Goal: Entertainment & Leisure: Consume media (video, audio)

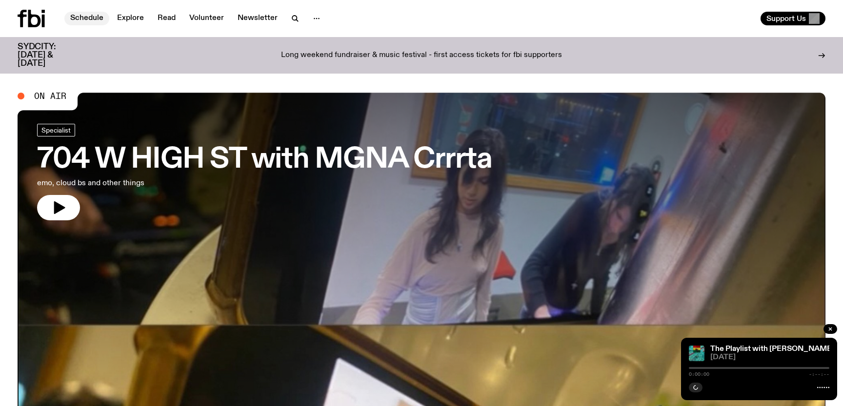
click at [90, 20] on link "Schedule" at bounding box center [86, 19] width 45 height 14
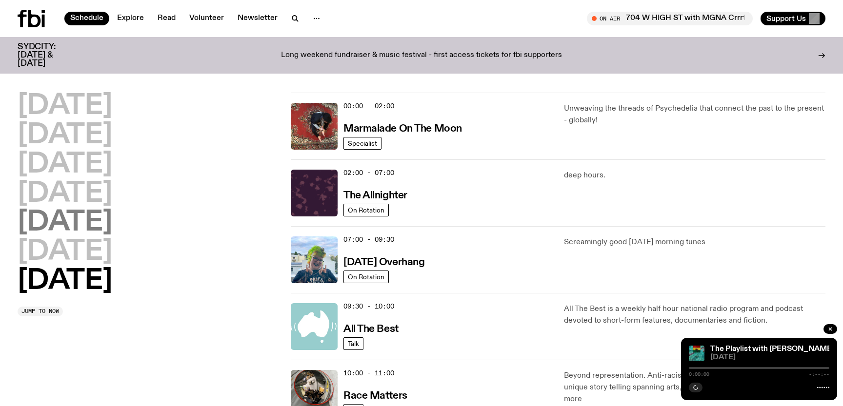
click at [75, 228] on h2 "[DATE]" at bounding box center [65, 222] width 95 height 27
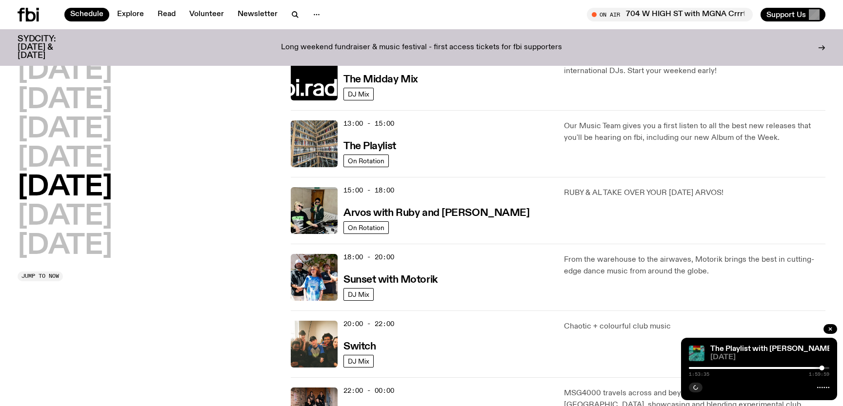
scroll to position [209, 0]
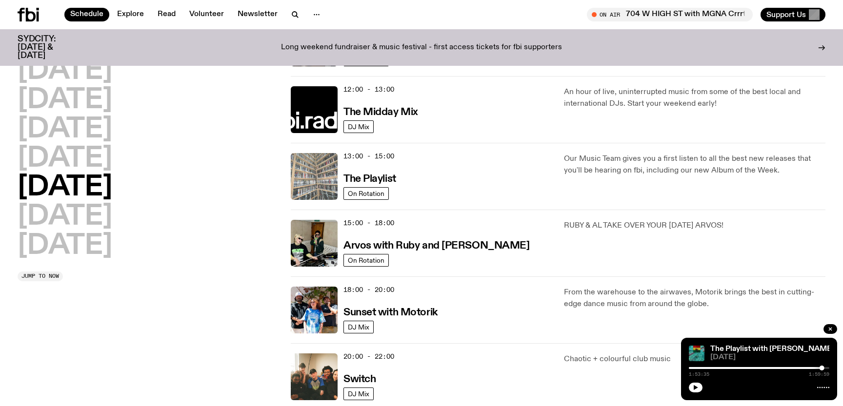
click at [316, 169] on img at bounding box center [314, 176] width 47 height 47
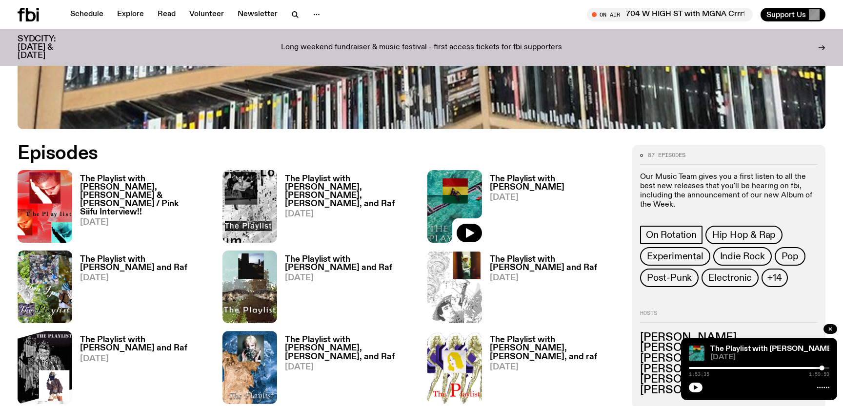
scroll to position [486, 0]
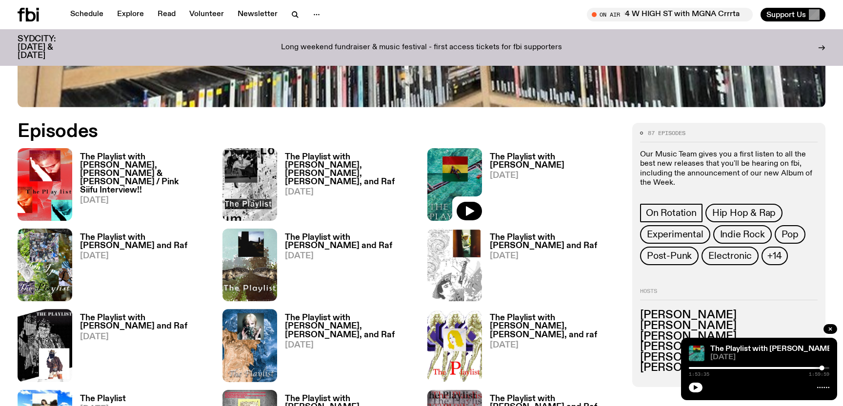
click at [162, 161] on h3 "The Playlist with [PERSON_NAME], [PERSON_NAME] & [PERSON_NAME] / Pink Siifu Int…" at bounding box center [145, 173] width 131 height 41
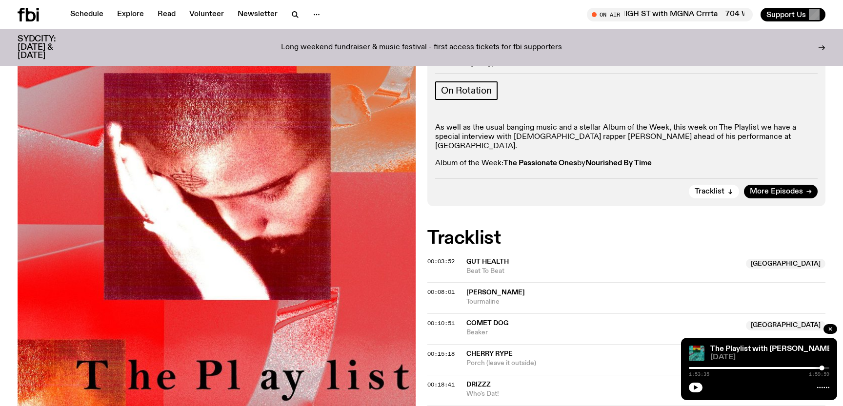
scroll to position [267, 0]
click at [434, 257] on span "00:03:52" at bounding box center [440, 261] width 27 height 8
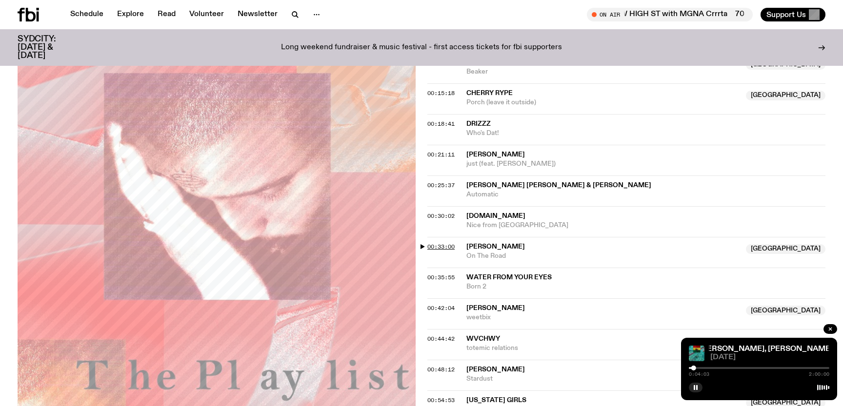
scroll to position [535, 0]
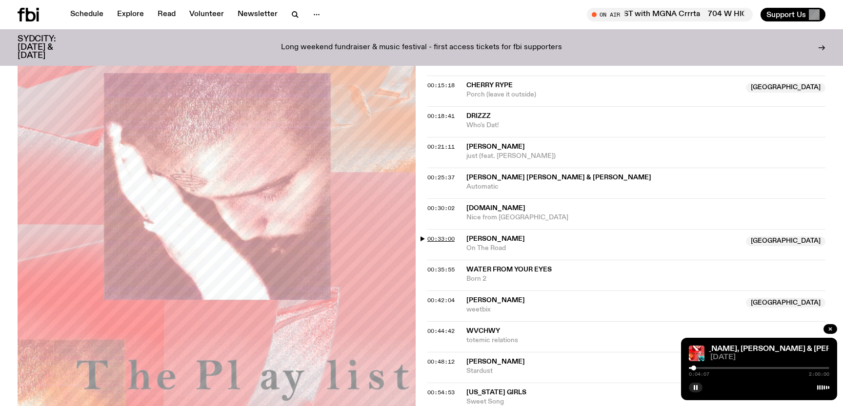
click at [448, 235] on span "00:33:00" at bounding box center [440, 239] width 27 height 8
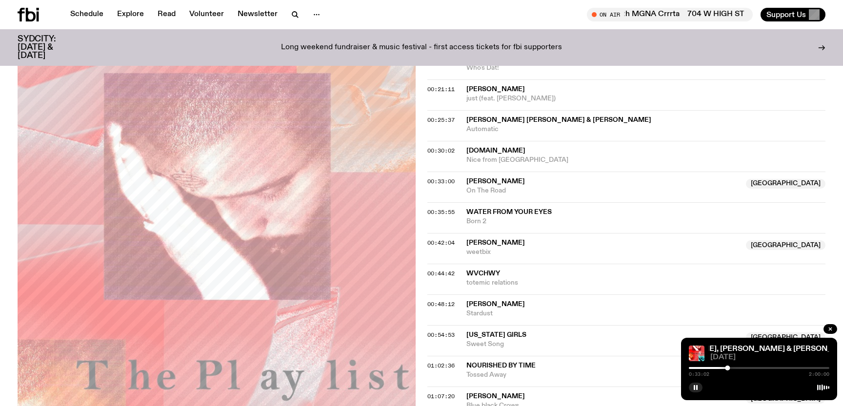
scroll to position [593, 0]
click at [728, 368] on div at bounding box center [727, 368] width 5 height 5
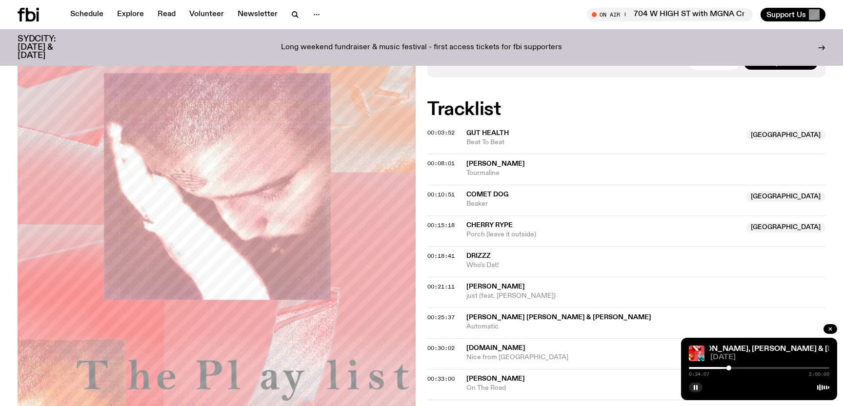
scroll to position [407, 0]
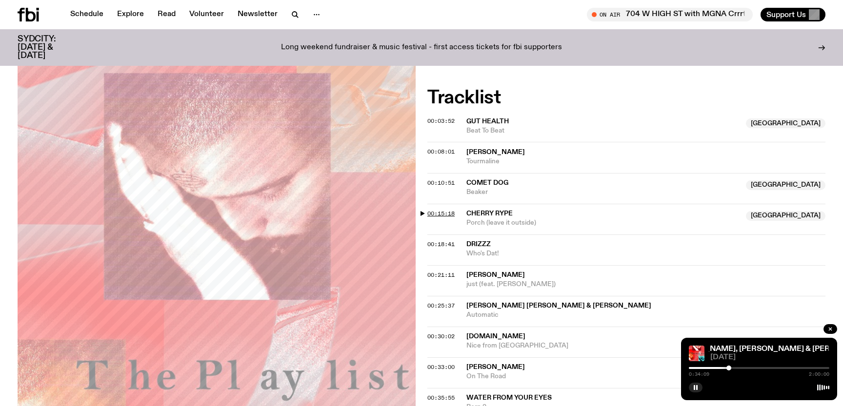
click at [443, 210] on span "00:15:18" at bounding box center [440, 214] width 27 height 8
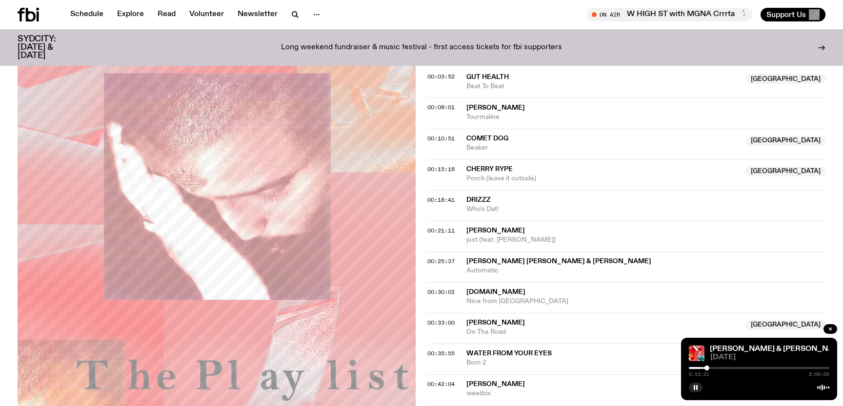
scroll to position [461, 0]
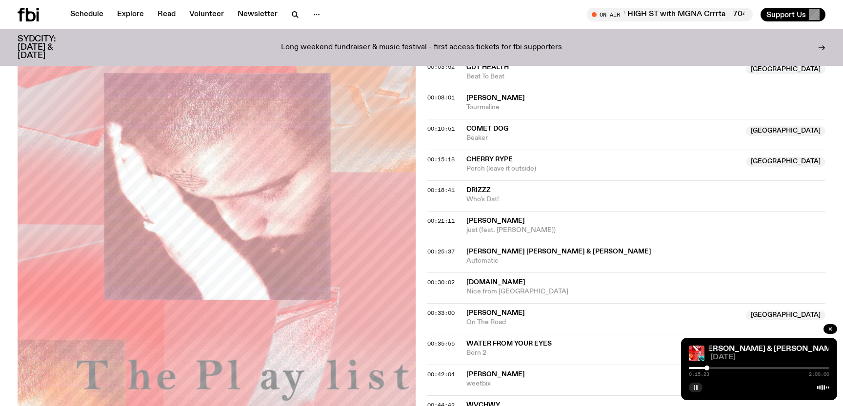
click at [696, 390] on rect "button" at bounding box center [696, 387] width 1 height 5
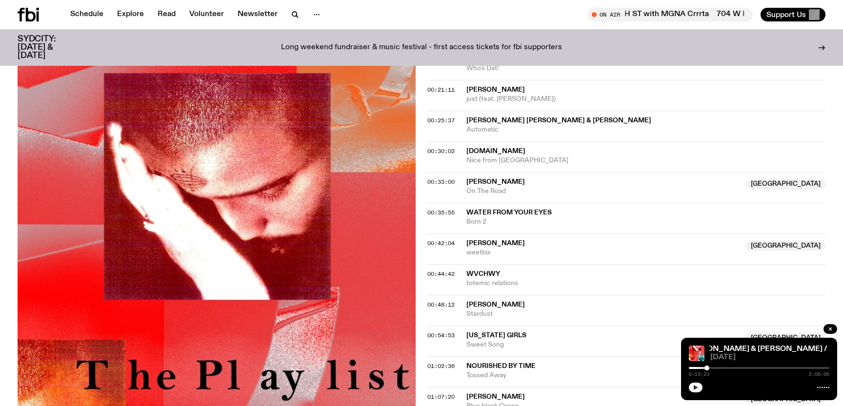
scroll to position [593, 0]
click at [439, 331] on span "00:54:53" at bounding box center [440, 335] width 27 height 8
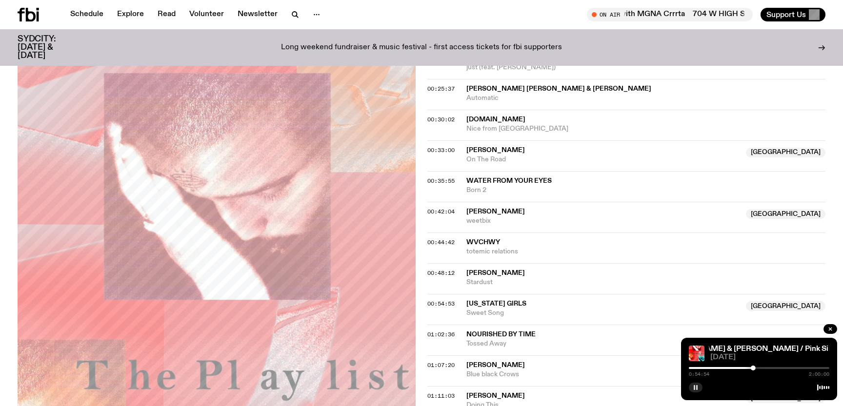
scroll to position [625, 0]
click at [696, 389] on icon "button" at bounding box center [696, 388] width 6 height 6
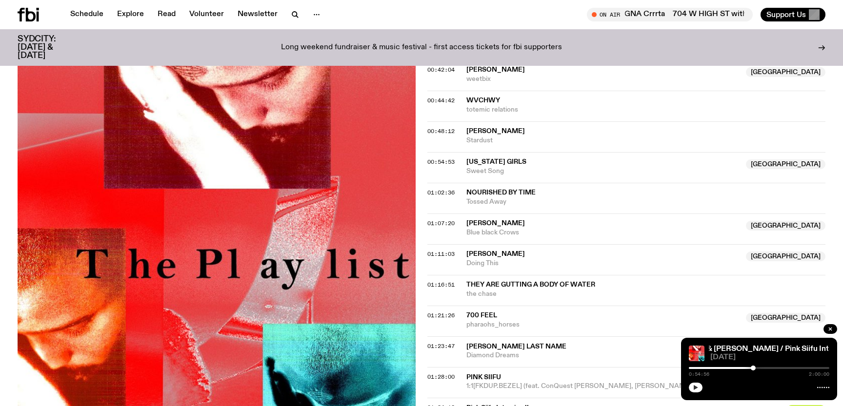
scroll to position [770, 0]
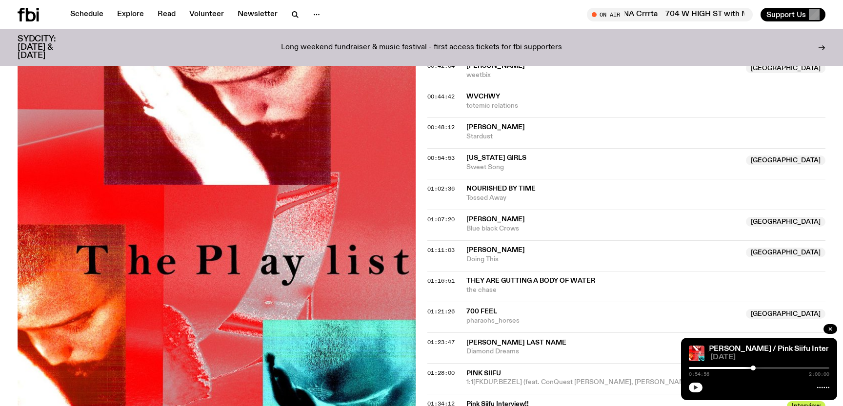
click at [513, 340] on span "[PERSON_NAME] Last Name" at bounding box center [516, 343] width 100 height 7
click at [439, 333] on div "01:23:47 Jennifers Last Name Diamond Dreams Copied" at bounding box center [626, 348] width 398 height 31
click at [445, 333] on div "01:23:47 Jennifers Last Name Diamond Dreams" at bounding box center [626, 348] width 398 height 31
click at [447, 339] on span "01:23:47" at bounding box center [440, 343] width 27 height 8
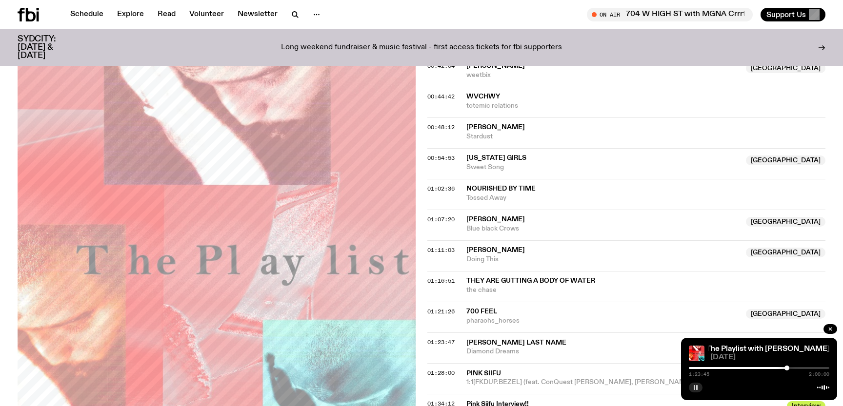
click at [787, 369] on div at bounding box center [787, 368] width 5 height 5
click at [789, 369] on div at bounding box center [787, 368] width 5 height 5
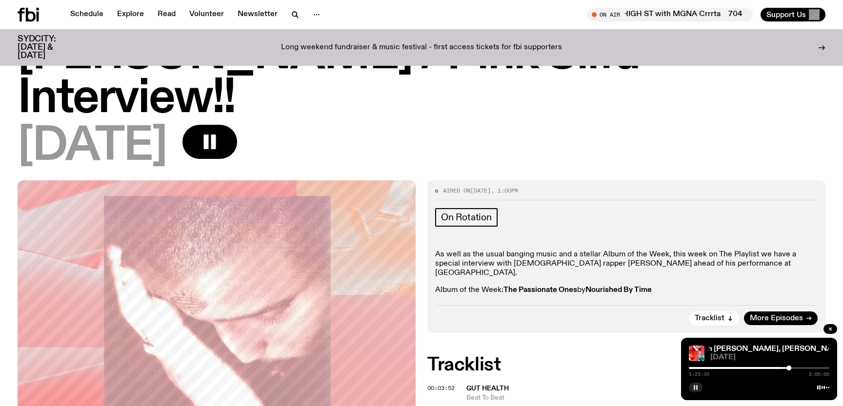
scroll to position [0, 0]
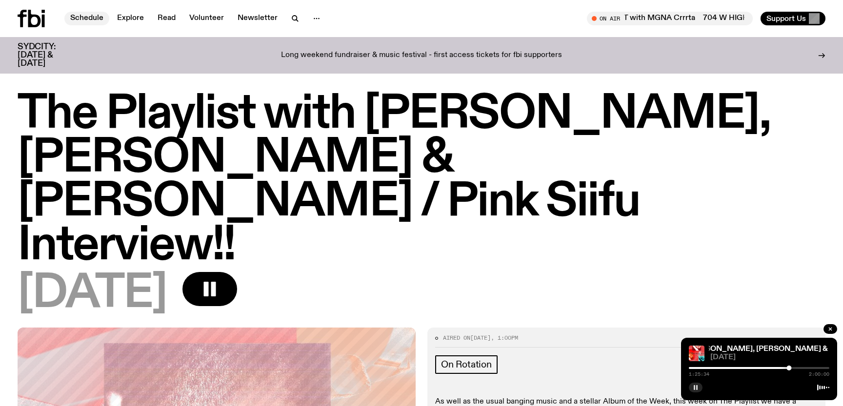
click at [85, 21] on link "Schedule" at bounding box center [86, 19] width 45 height 14
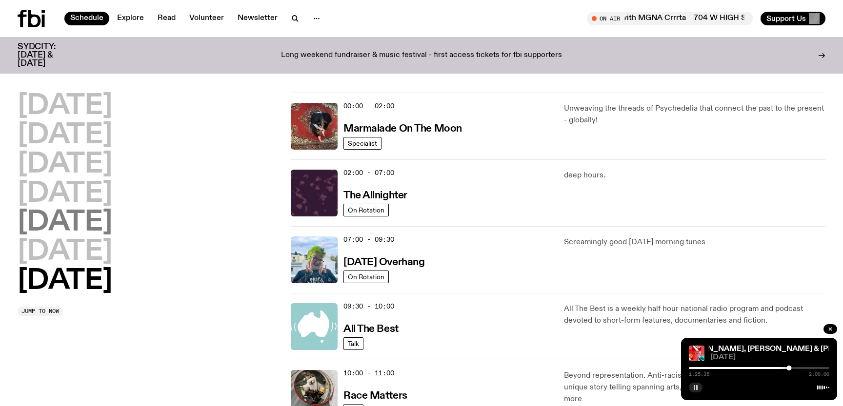
click at [79, 220] on h2 "[DATE]" at bounding box center [65, 222] width 95 height 27
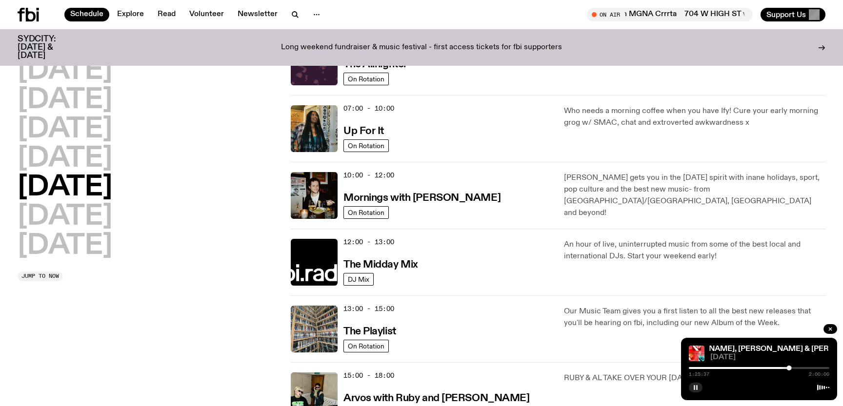
scroll to position [76, 0]
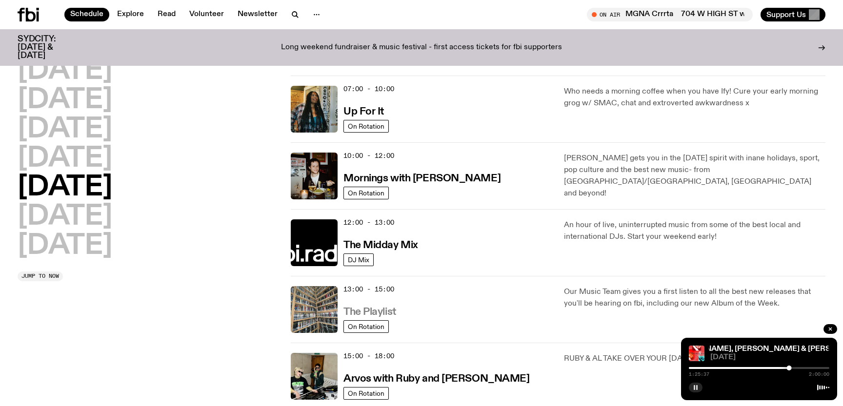
click at [384, 307] on h3 "The Playlist" at bounding box center [369, 312] width 53 height 10
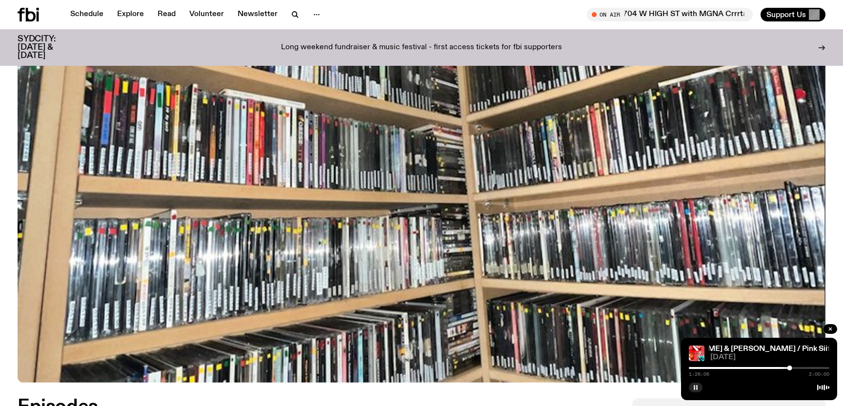
scroll to position [543, 0]
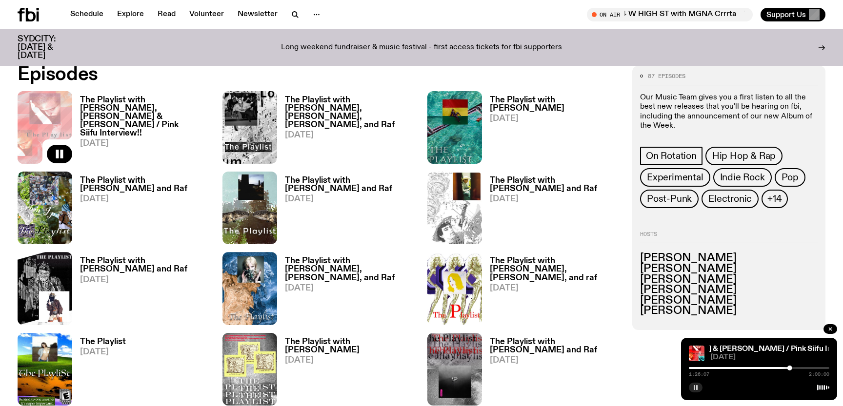
click at [154, 103] on h3 "The Playlist with [PERSON_NAME], [PERSON_NAME] & [PERSON_NAME] / Pink Siifu Int…" at bounding box center [145, 116] width 131 height 41
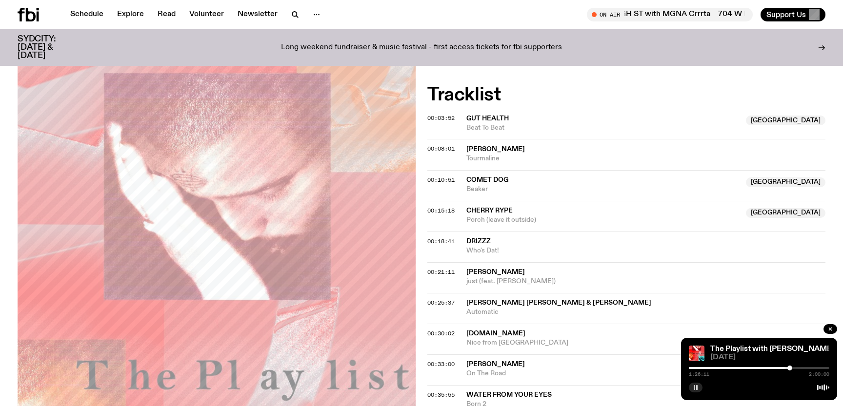
scroll to position [410, 0]
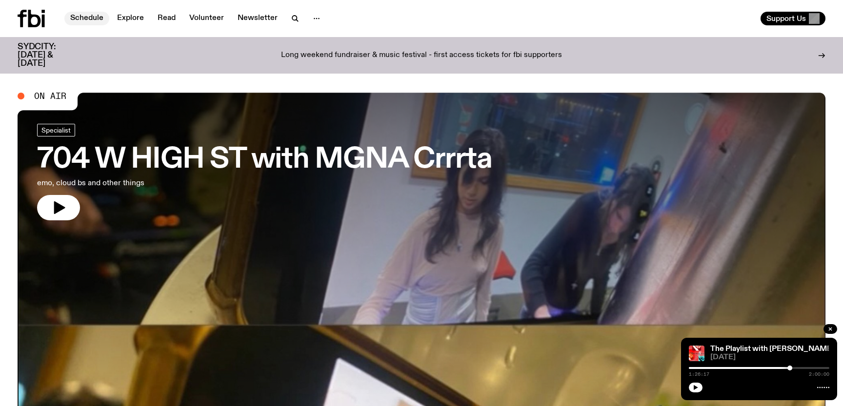
click at [96, 14] on link "Schedule" at bounding box center [86, 19] width 45 height 14
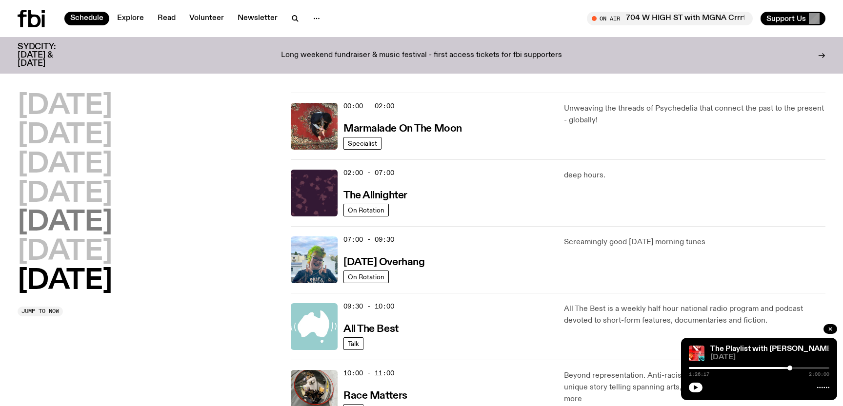
click at [85, 220] on h2 "[DATE]" at bounding box center [65, 222] width 95 height 27
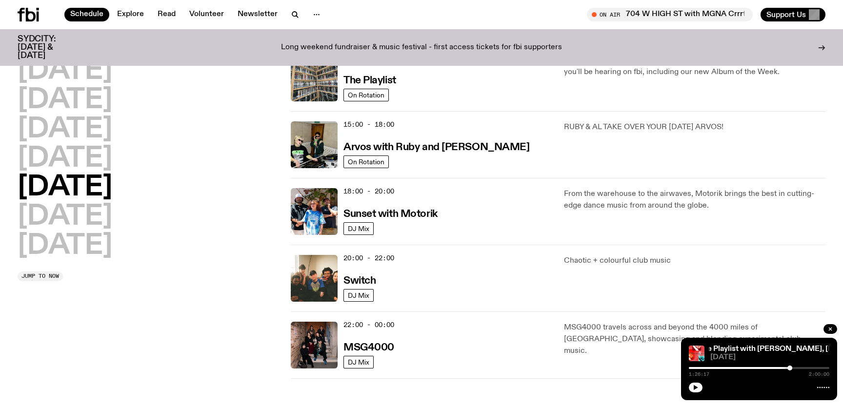
scroll to position [316, 0]
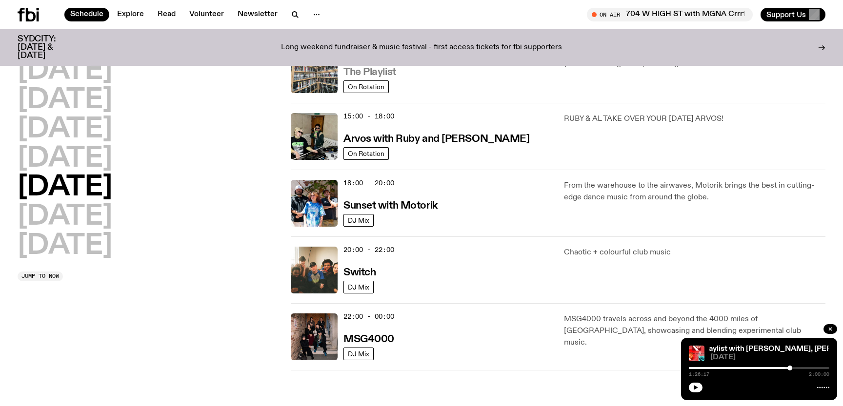
click at [390, 77] on h3 "The Playlist" at bounding box center [369, 72] width 53 height 10
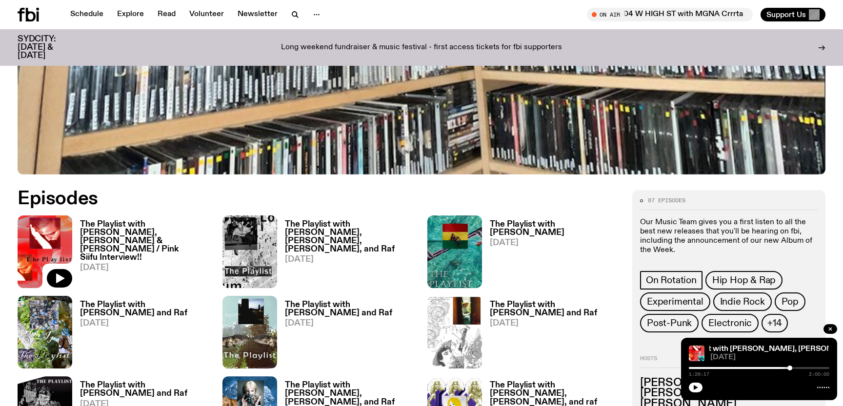
scroll to position [422, 0]
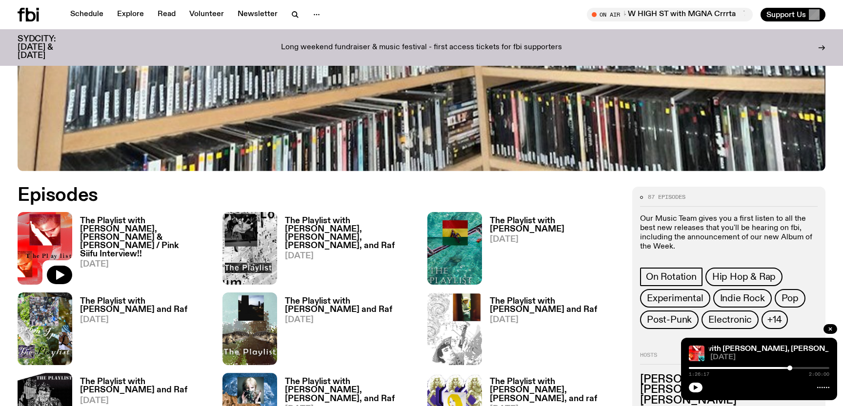
click at [163, 228] on h3 "The Playlist with [PERSON_NAME], [PERSON_NAME] & [PERSON_NAME] / Pink Siifu Int…" at bounding box center [145, 237] width 131 height 41
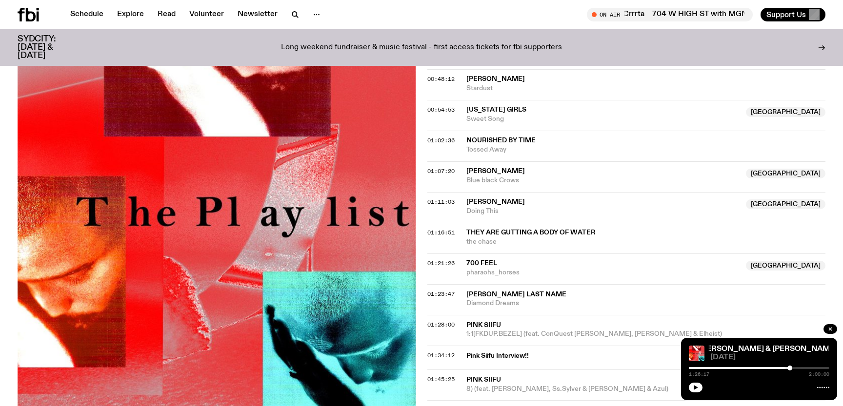
scroll to position [819, 0]
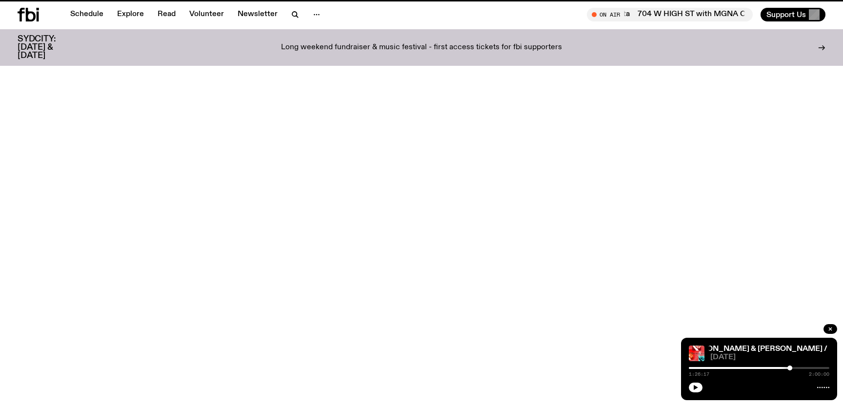
scroll to position [422, 0]
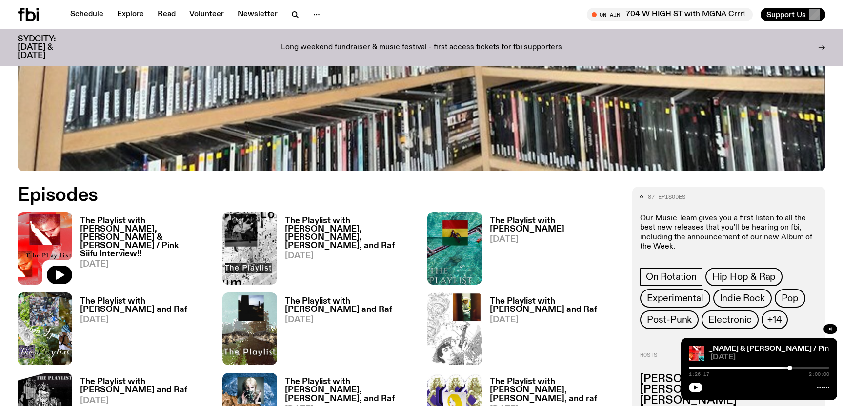
click at [320, 218] on h3 "The Playlist with [PERSON_NAME], [PERSON_NAME], [PERSON_NAME], and Raf" at bounding box center [350, 233] width 131 height 33
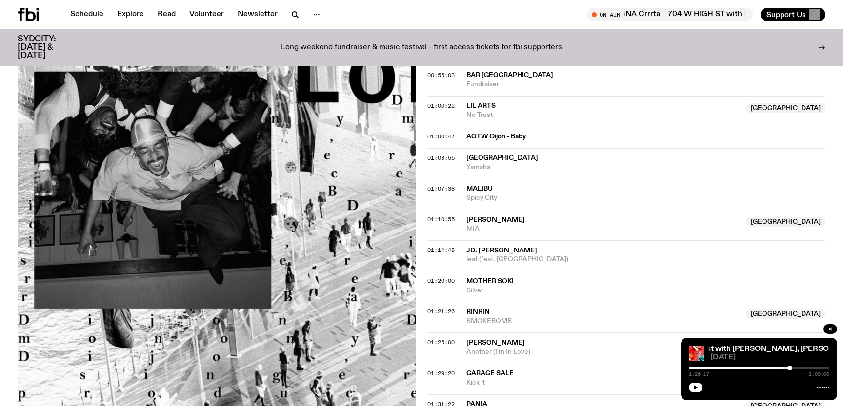
scroll to position [789, 0]
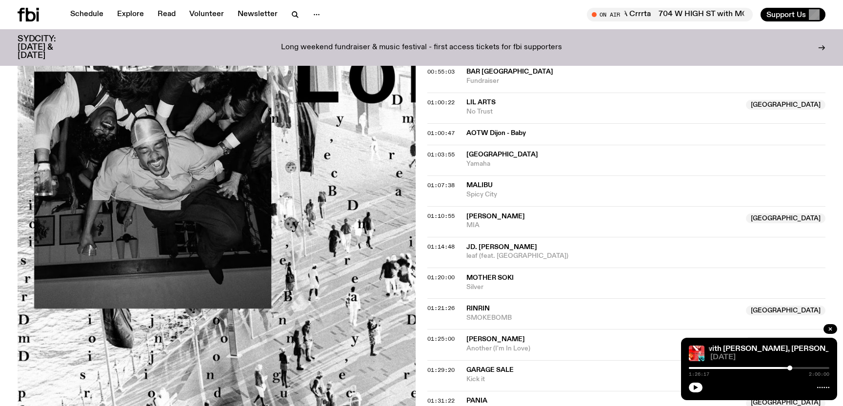
click at [506, 213] on span "[PERSON_NAME]" at bounding box center [495, 216] width 59 height 7
click at [457, 214] on div "01:10:55" at bounding box center [446, 216] width 39 height 5
click at [442, 212] on span "01:10:55" at bounding box center [440, 216] width 27 height 8
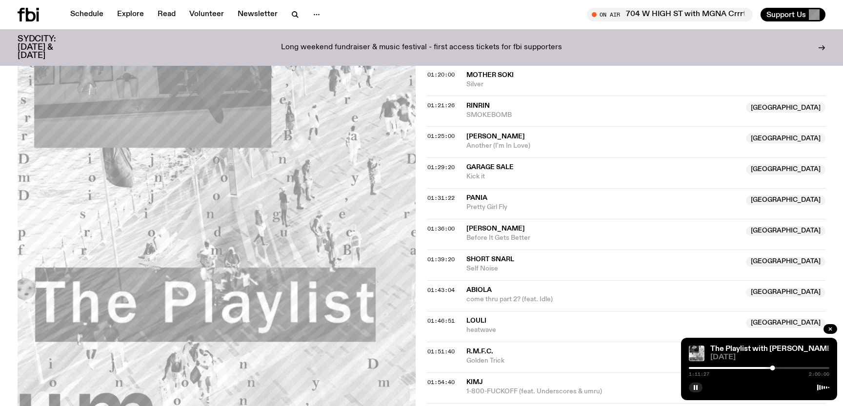
scroll to position [994, 0]
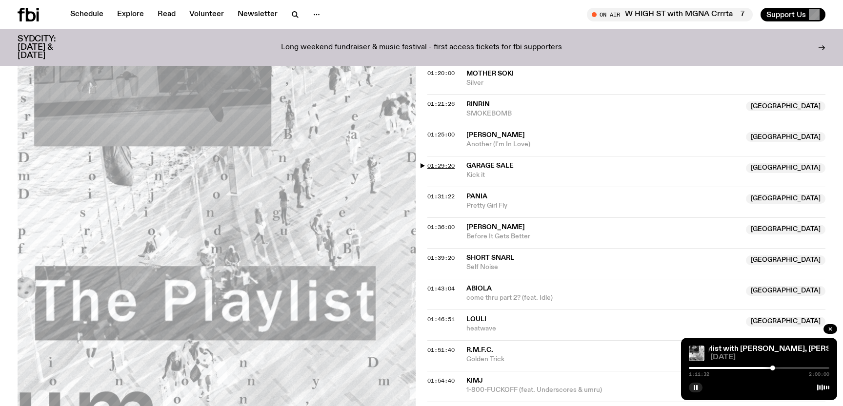
click at [436, 162] on span "01:29:20" at bounding box center [440, 166] width 27 height 8
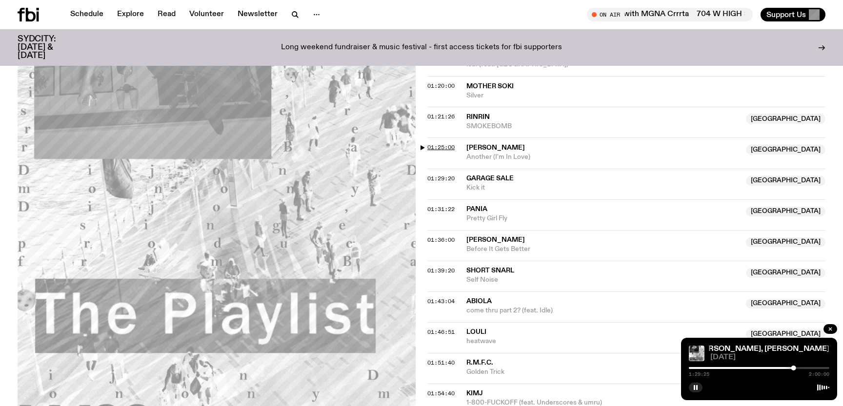
click at [444, 143] on span "01:25:00" at bounding box center [440, 147] width 27 height 8
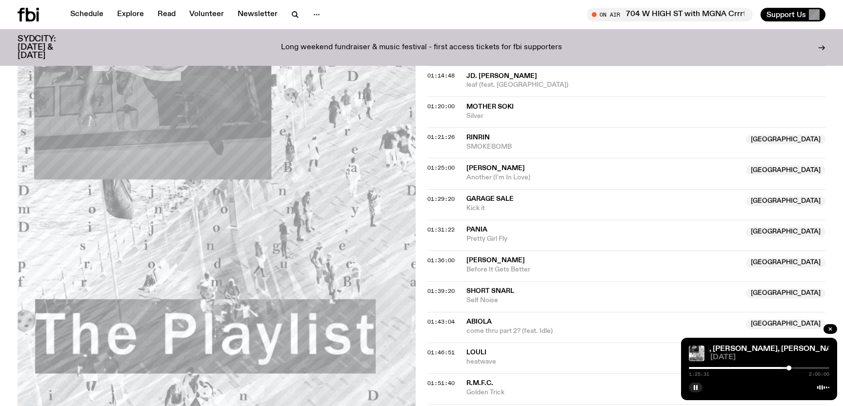
scroll to position [955, 0]
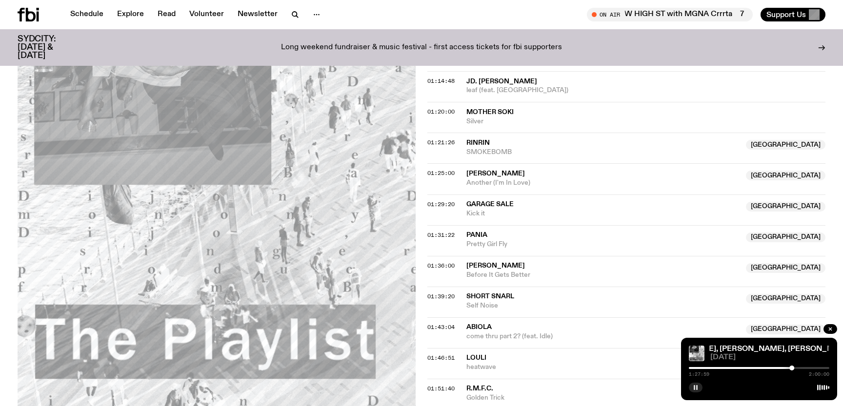
click at [694, 388] on rect "button" at bounding box center [694, 387] width 1 height 5
